Goal: Task Accomplishment & Management: Manage account settings

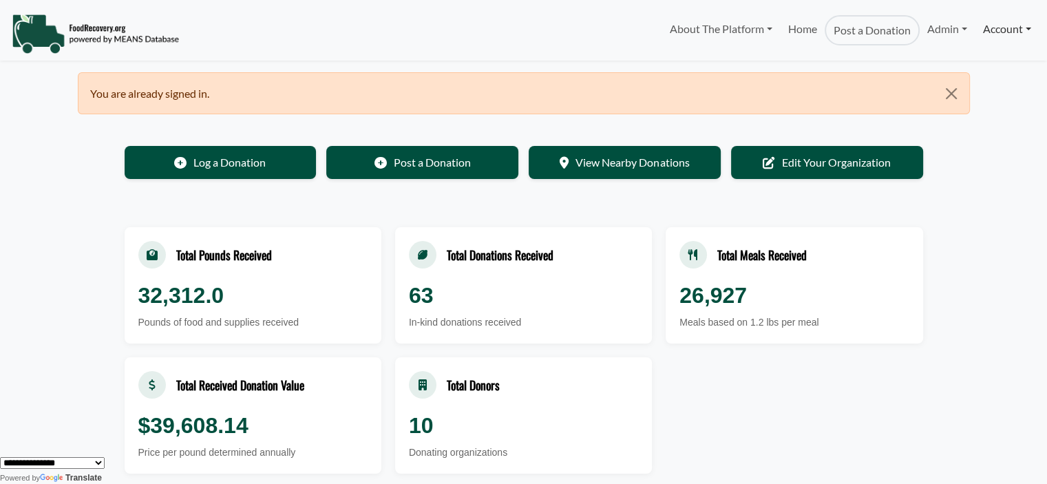
click at [989, 23] on link "Account" at bounding box center [1006, 29] width 63 height 28
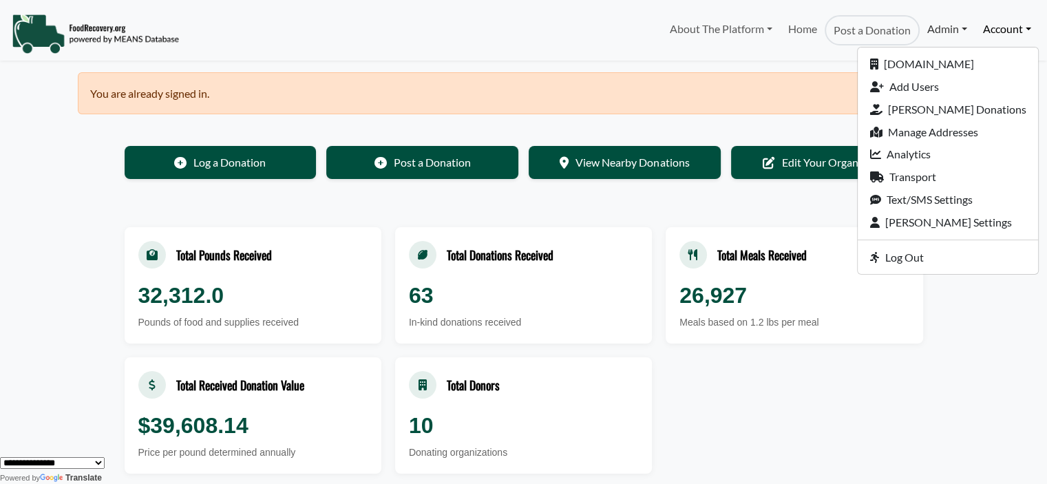
click at [948, 34] on link "Admin" at bounding box center [946, 29] width 55 height 28
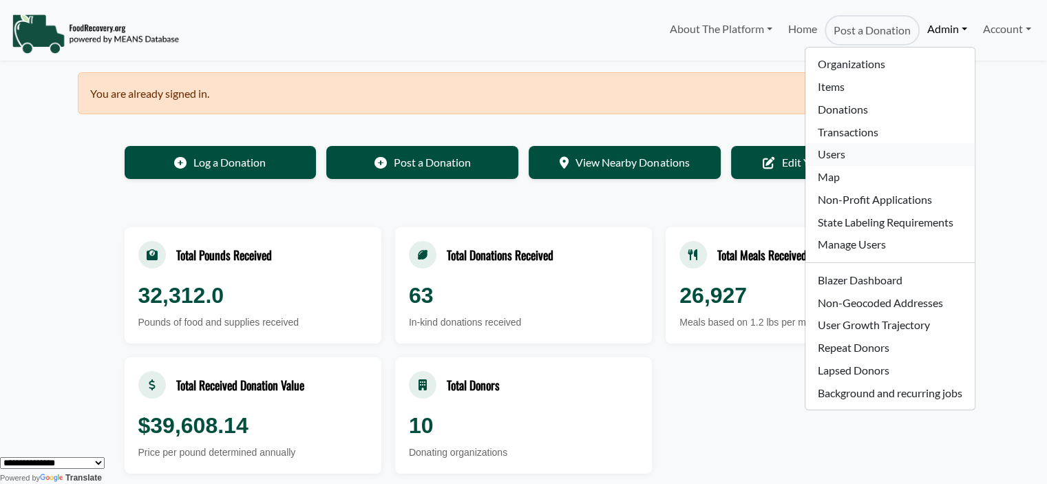
click at [833, 151] on link "Users" at bounding box center [889, 154] width 169 height 23
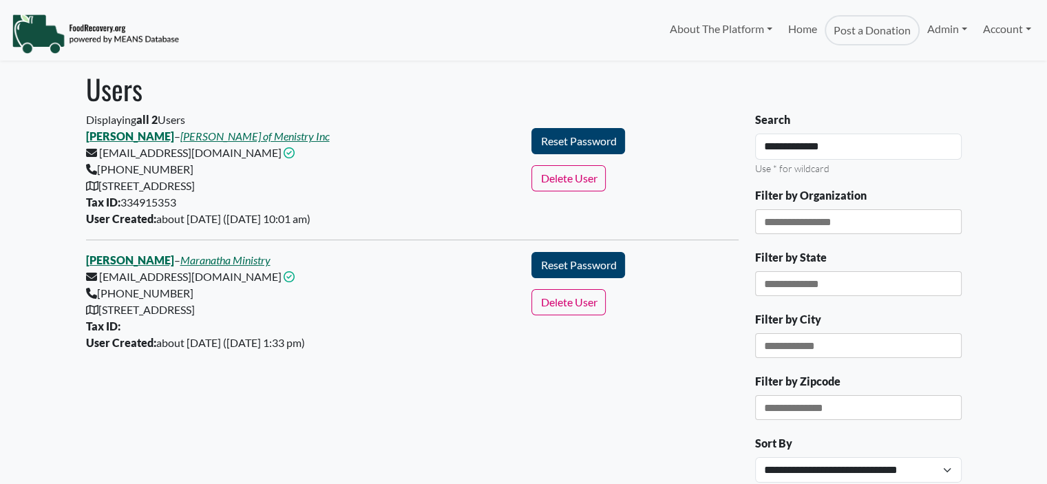
select select "Language Translate Widget"
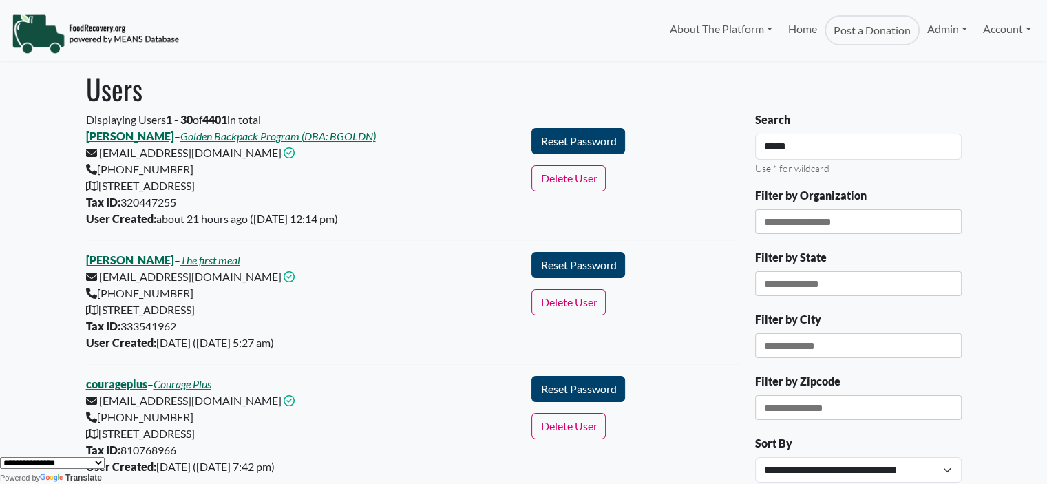
type input "*****"
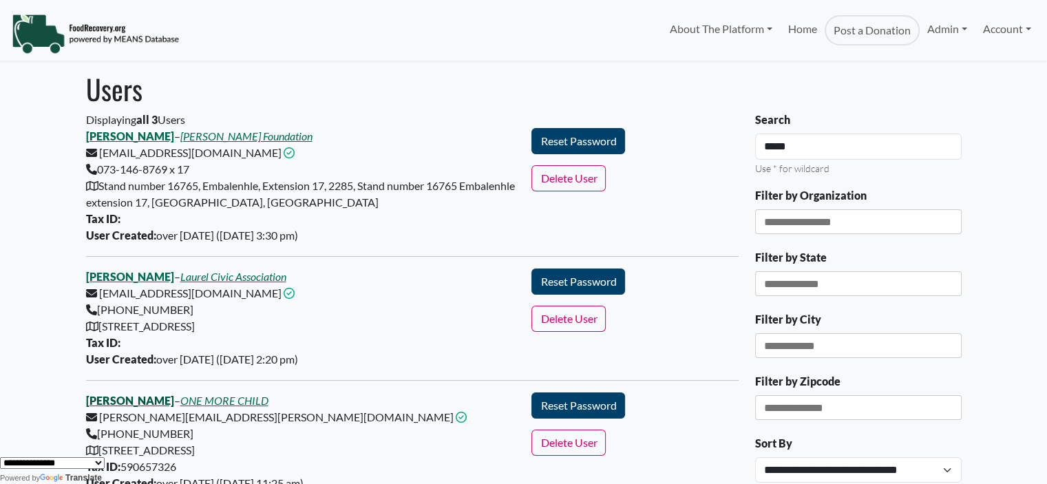
click at [150, 398] on link "[PERSON_NAME]" at bounding box center [130, 400] width 88 height 13
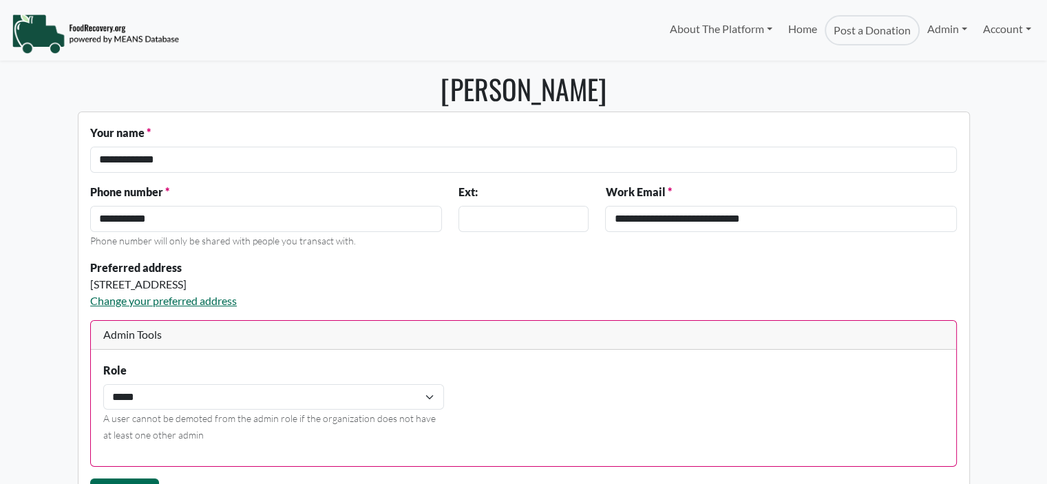
select select "Language Translate Widget"
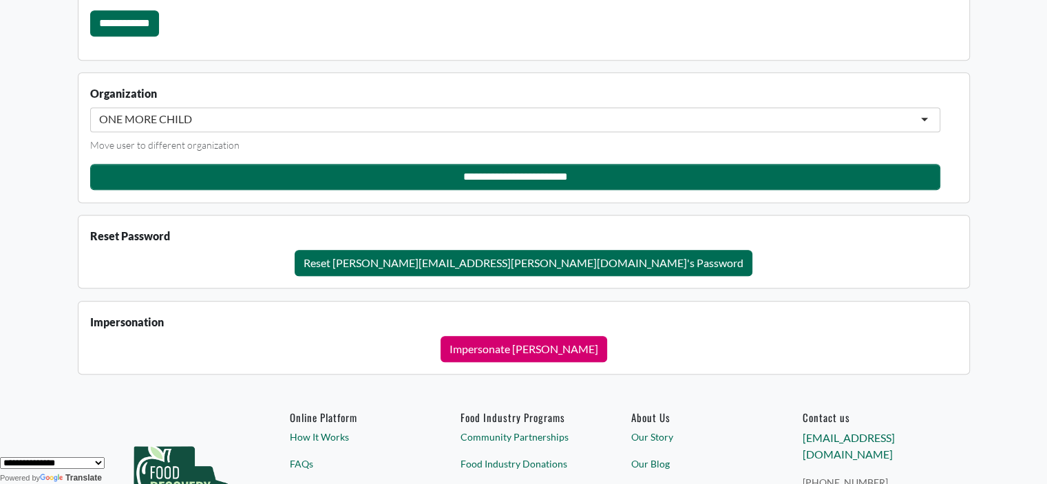
scroll to position [1253, 0]
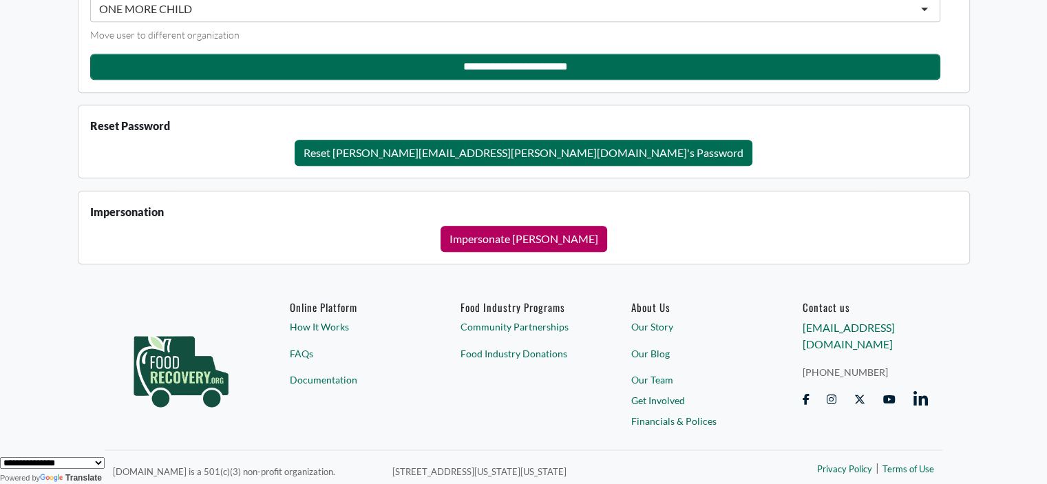
click at [474, 239] on button "Impersonate [PERSON_NAME]" at bounding box center [523, 239] width 167 height 26
